Goal: Find specific page/section: Find specific page/section

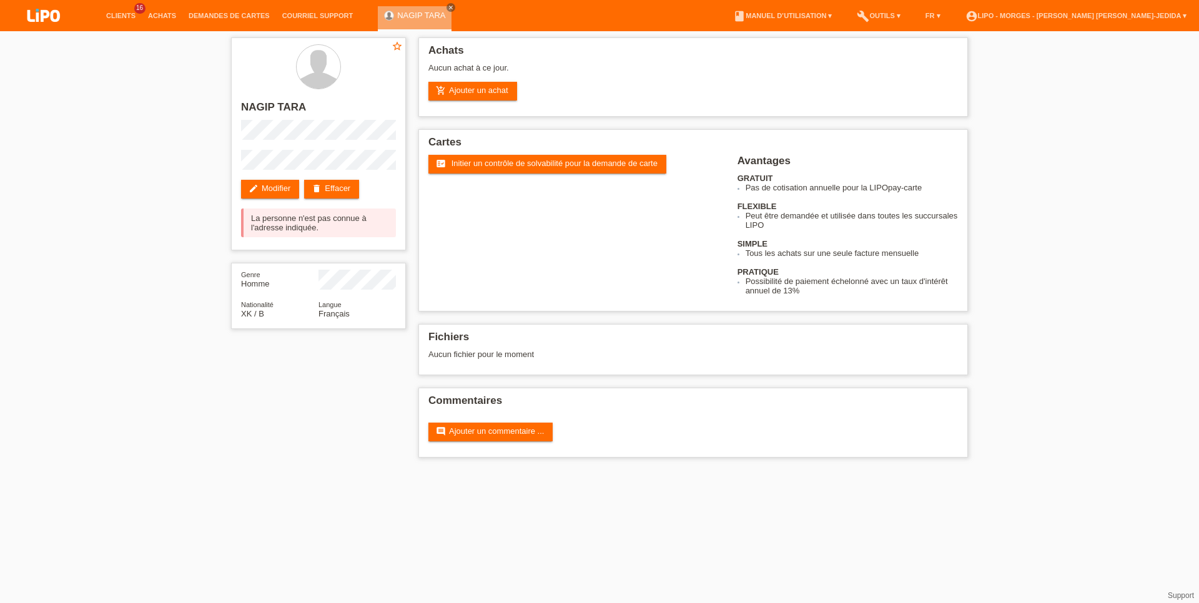
click at [162, 9] on li "Achats" at bounding box center [162, 16] width 41 height 32
click at [165, 12] on link "Achats" at bounding box center [162, 15] width 41 height 7
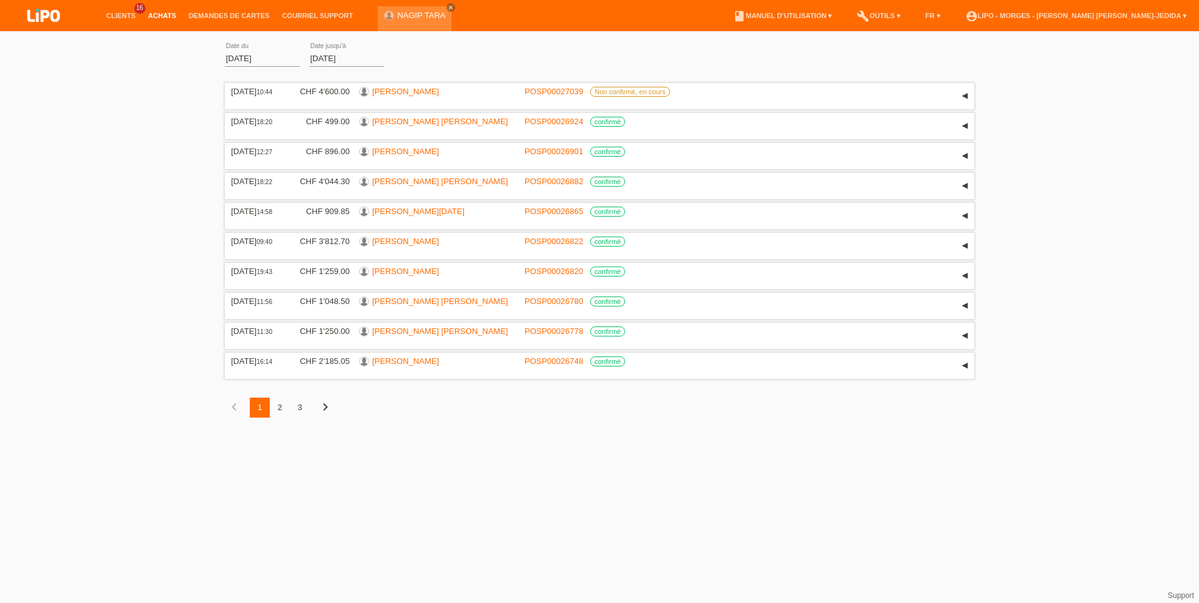
click at [278, 418] on div "2" at bounding box center [280, 408] width 20 height 20
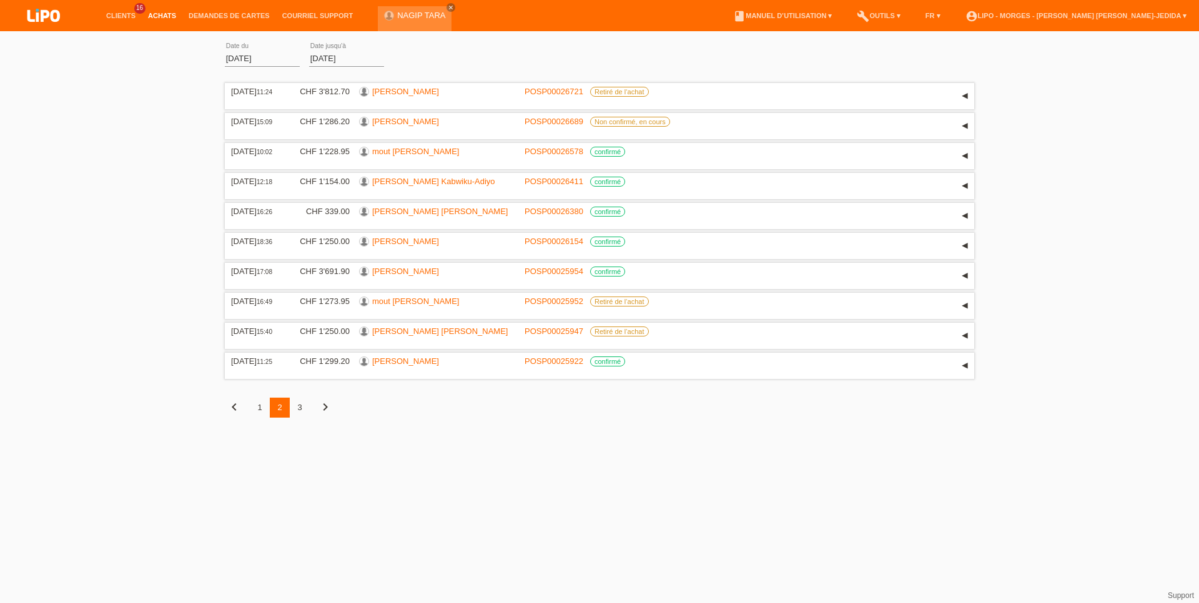
click at [106, 11] on li "Clients 16" at bounding box center [121, 16] width 42 height 32
click at [114, 17] on link "Clients" at bounding box center [121, 15] width 42 height 7
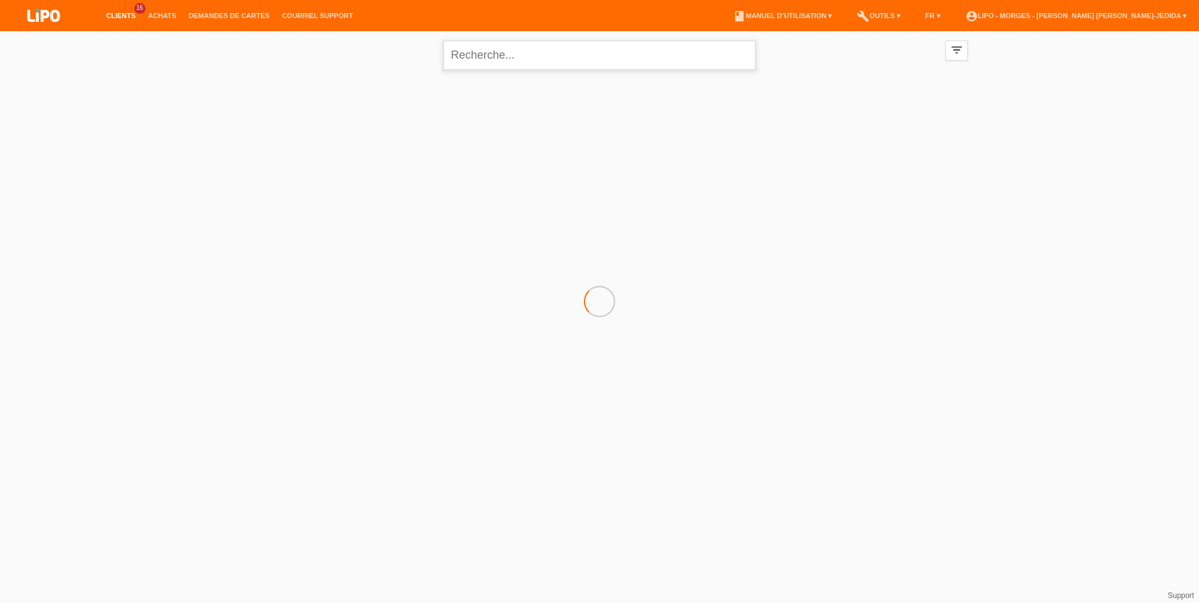
click at [506, 65] on input "text" at bounding box center [599, 55] width 312 height 29
type input "mendes"
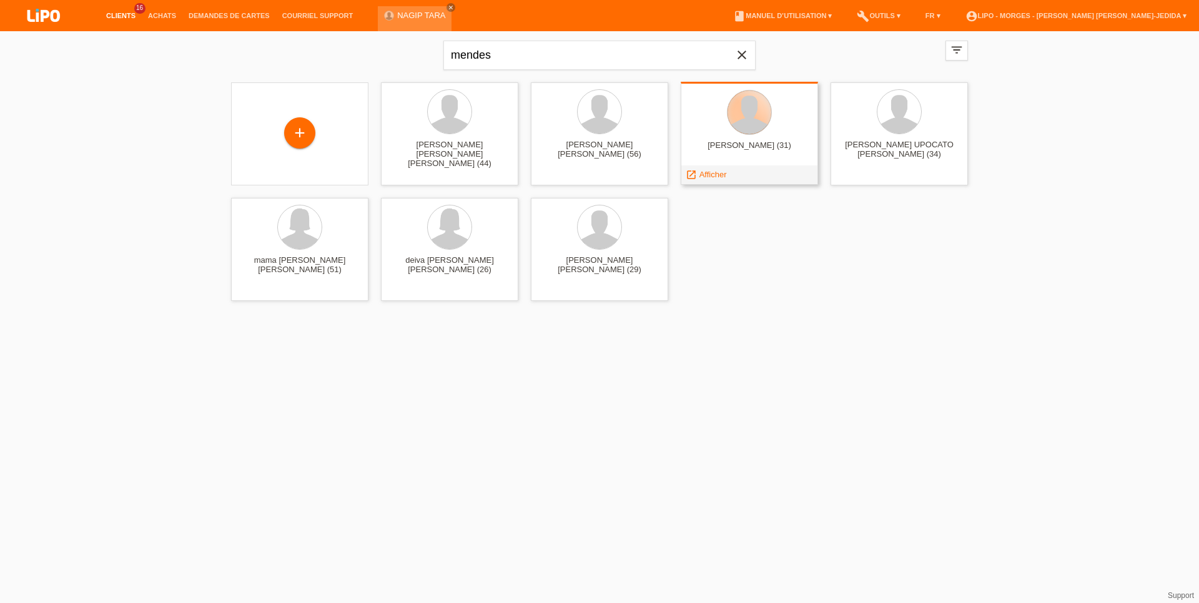
drag, startPoint x: 771, startPoint y: 117, endPoint x: 767, endPoint y: 138, distance: 20.9
click at [767, 135] on div at bounding box center [749, 112] width 45 height 45
click at [735, 137] on div at bounding box center [749, 113] width 117 height 47
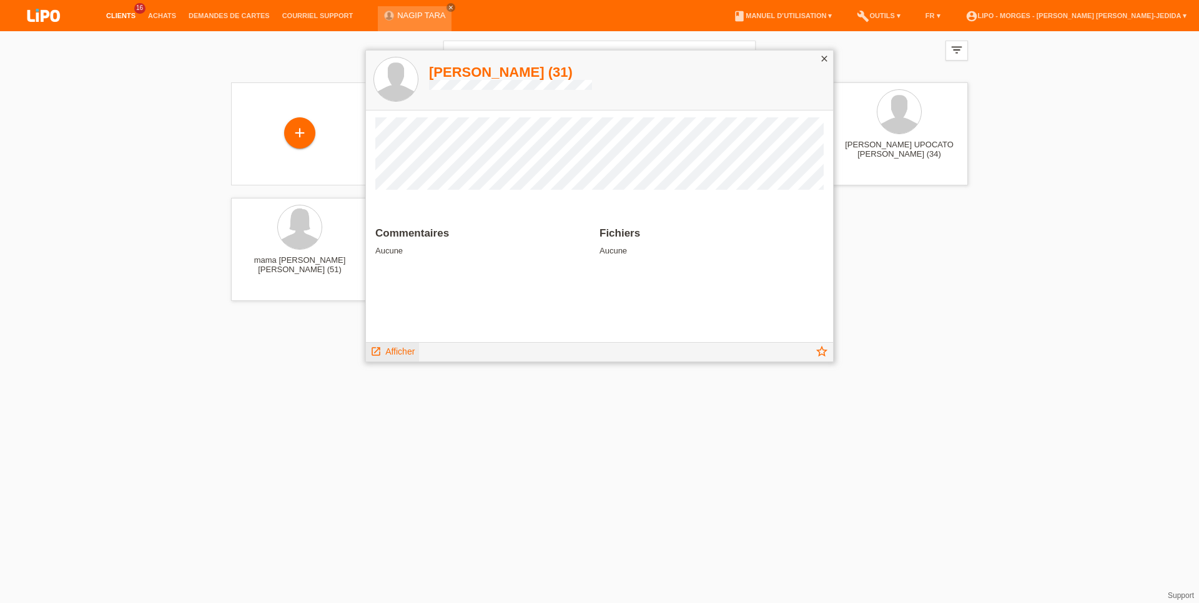
click at [400, 352] on span "Afficher" at bounding box center [399, 352] width 29 height 10
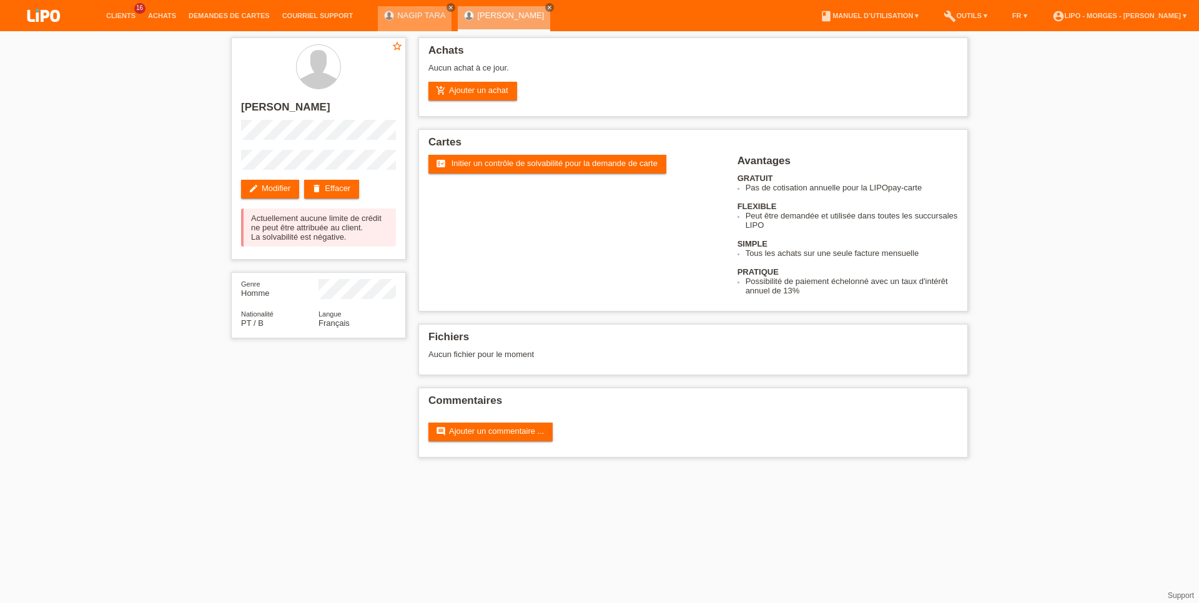
click at [448, 8] on icon "close" at bounding box center [451, 7] width 6 height 6
click at [466, 7] on icon "close" at bounding box center [469, 7] width 6 height 6
